Goal: Navigation & Orientation: Find specific page/section

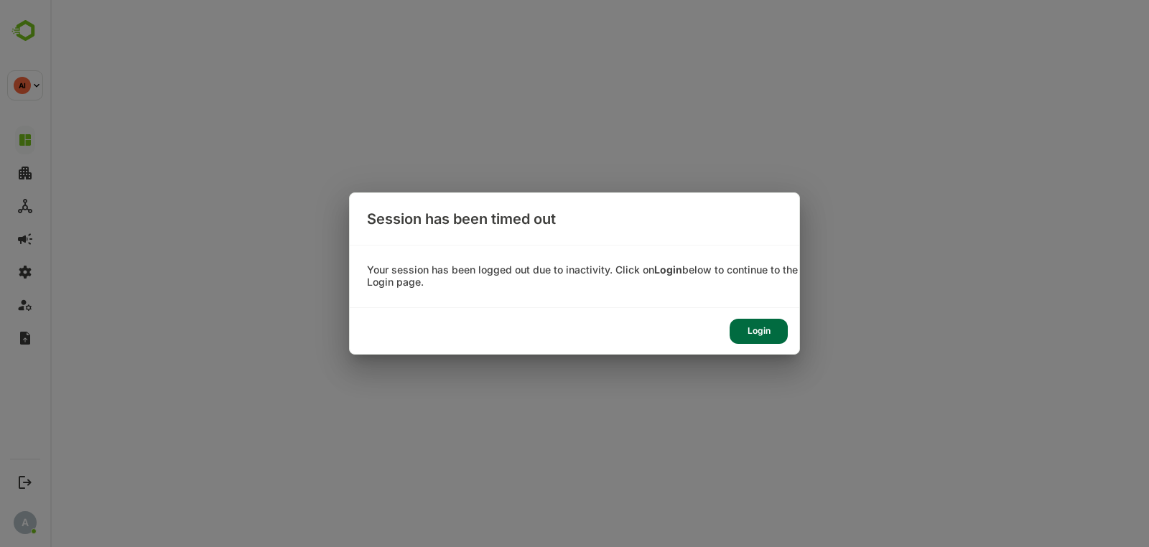
click at [748, 334] on div "Login" at bounding box center [759, 331] width 58 height 25
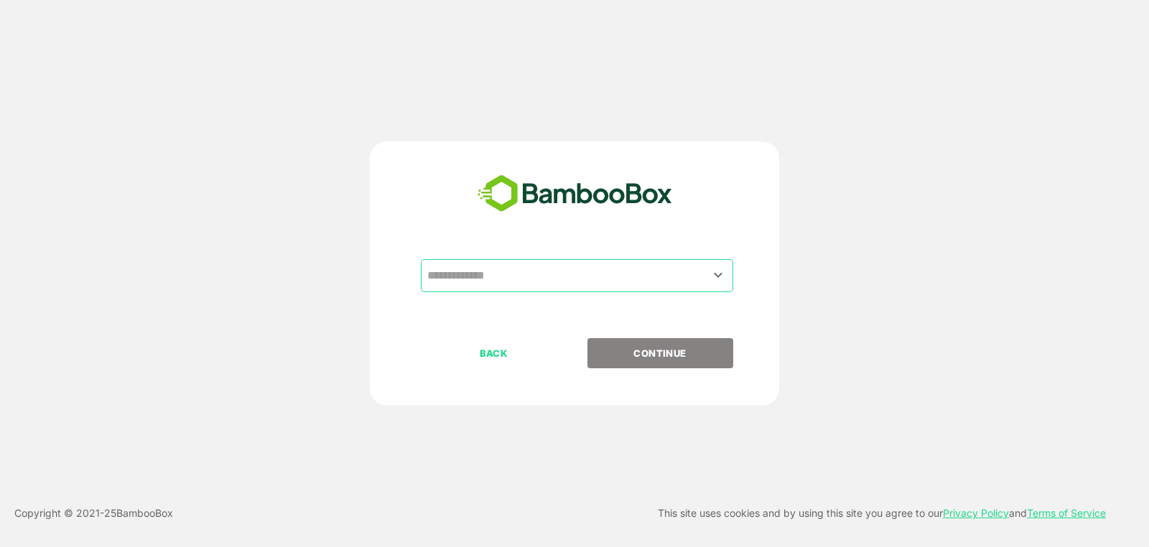
click at [517, 283] on input "text" at bounding box center [577, 275] width 307 height 27
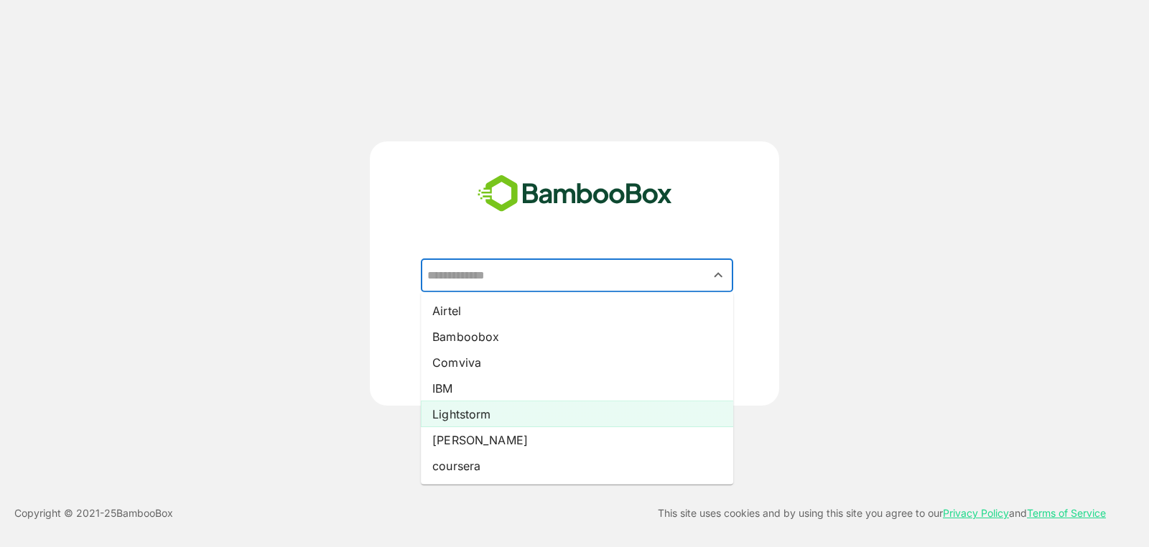
click at [524, 402] on li "Lightstorm" at bounding box center [577, 414] width 312 height 26
type input "**********"
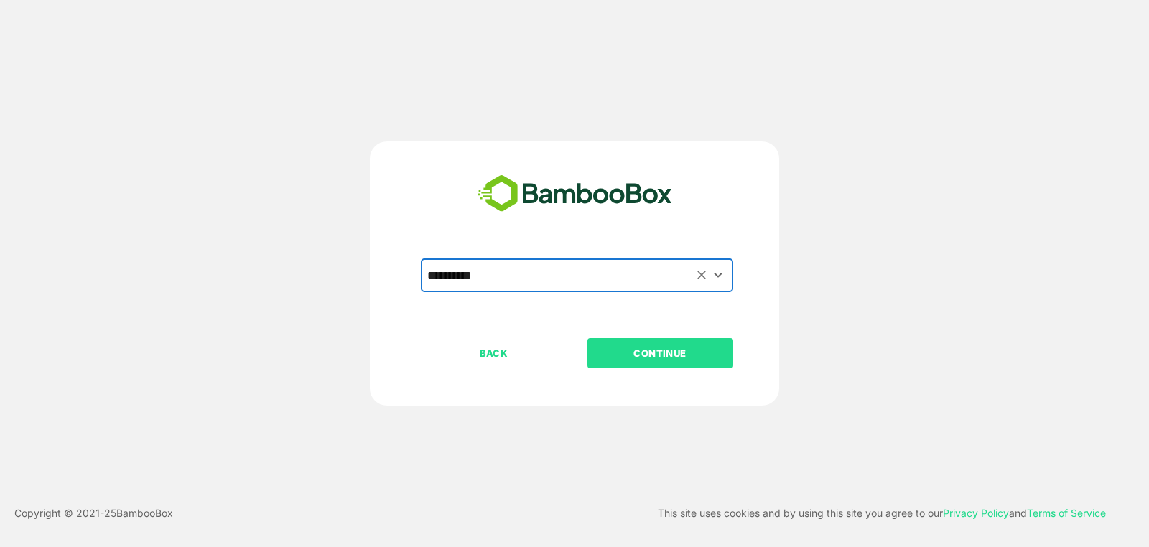
click at [627, 351] on p "CONTINUE" at bounding box center [660, 353] width 144 height 16
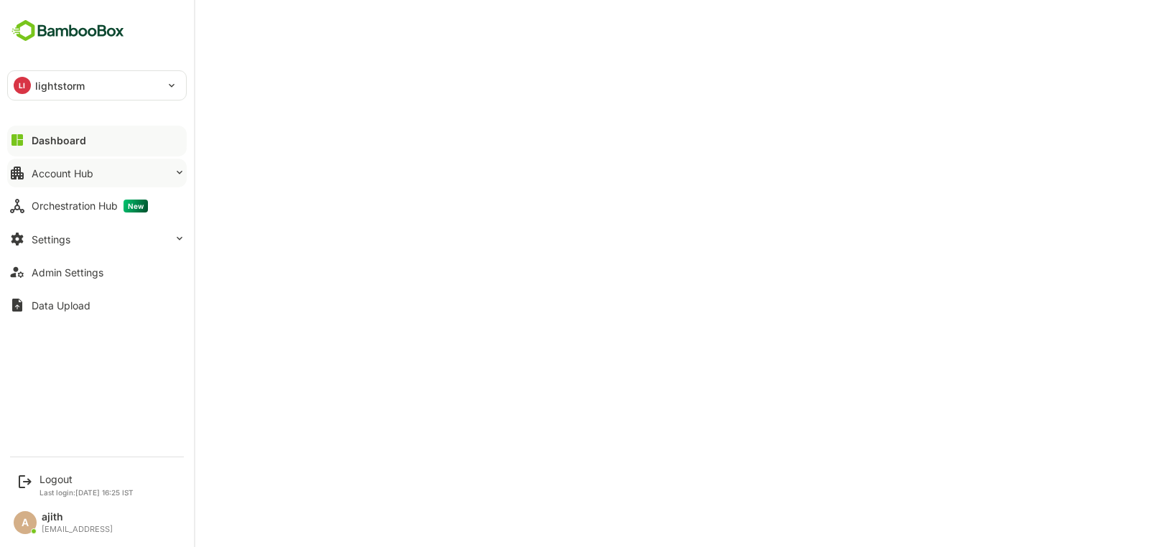
click at [24, 175] on icon at bounding box center [17, 172] width 17 height 17
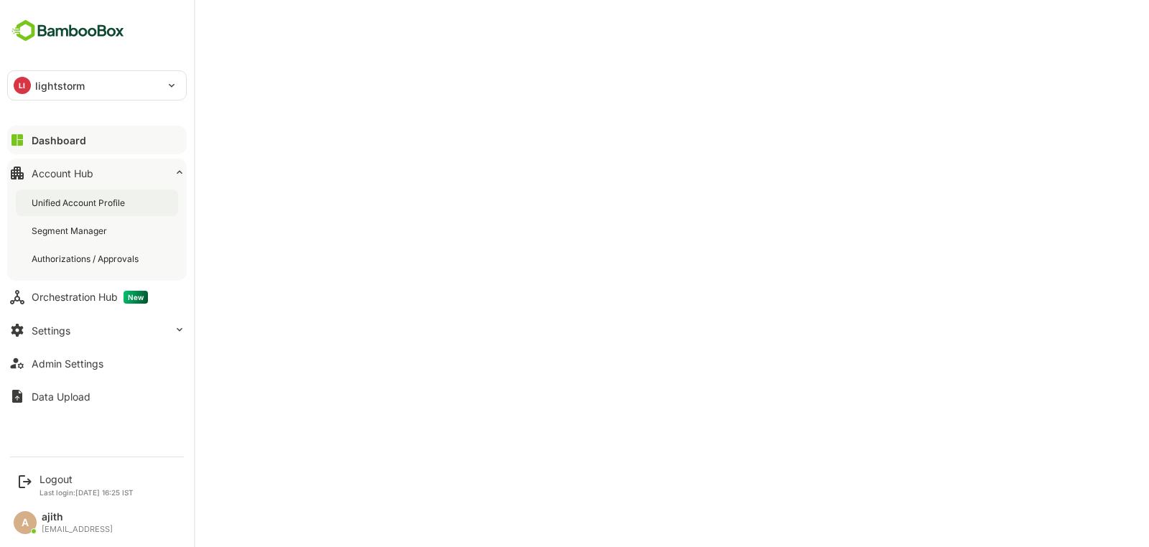
click at [66, 192] on div "Unified Account Profile" at bounding box center [97, 203] width 162 height 27
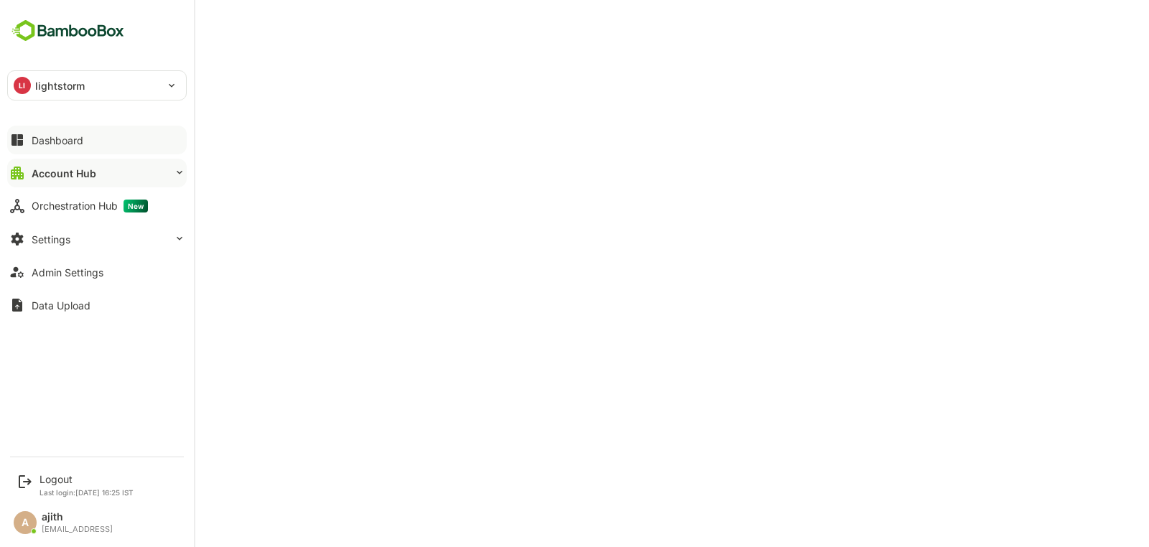
click at [27, 145] on button "Dashboard" at bounding box center [97, 140] width 180 height 29
click at [50, 174] on div "Account Hub" at bounding box center [63, 173] width 62 height 12
